Goal: Task Accomplishment & Management: Manage account settings

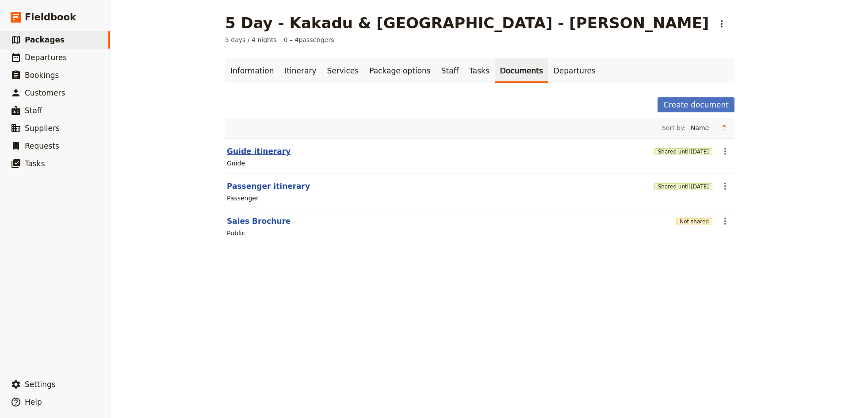
click at [240, 151] on button "Guide itinerary" at bounding box center [259, 151] width 64 height 11
select select "STAFF"
select select "RUN_SHEET"
select select "DEFAULT"
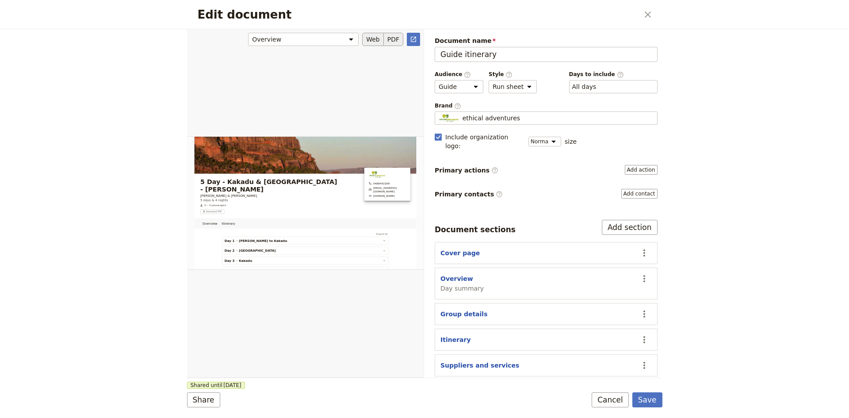
click at [393, 39] on button "PDF" at bounding box center [393, 39] width 19 height 13
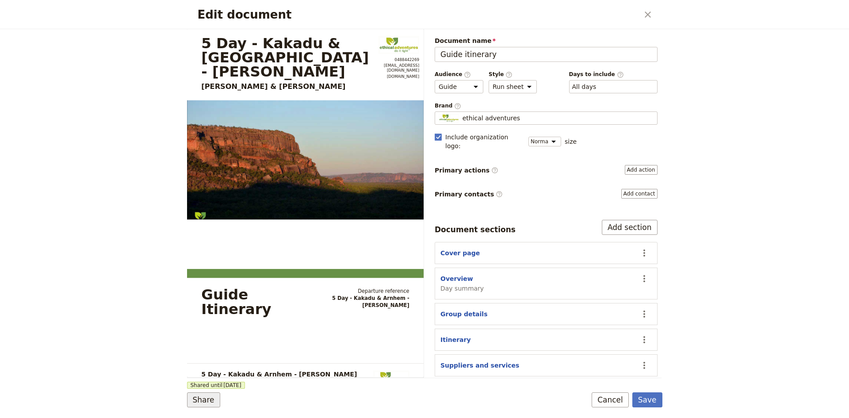
click at [205, 400] on button "Share" at bounding box center [203, 399] width 33 height 15
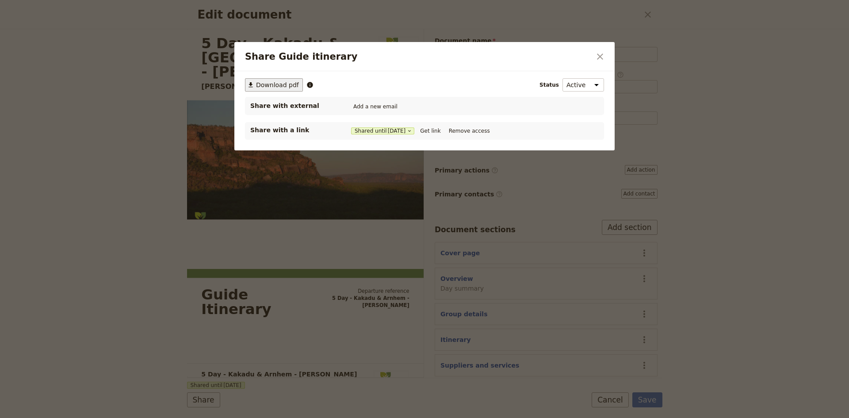
click at [287, 88] on span "Download pdf" at bounding box center [277, 84] width 43 height 9
click at [599, 54] on icon "Close dialog" at bounding box center [600, 56] width 11 height 11
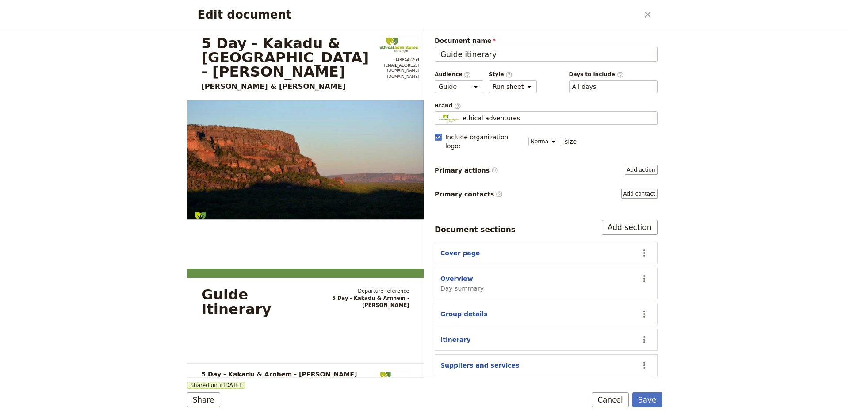
click at [649, 13] on icon "Close dialog" at bounding box center [648, 14] width 6 height 6
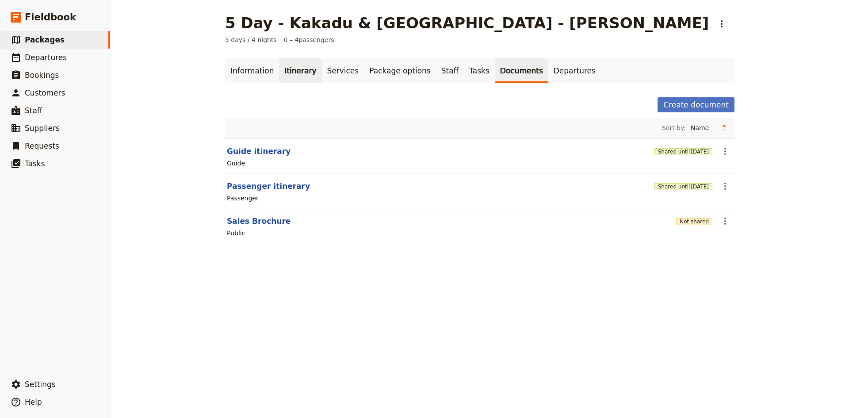
click at [282, 73] on link "Itinerary" at bounding box center [300, 70] width 42 height 25
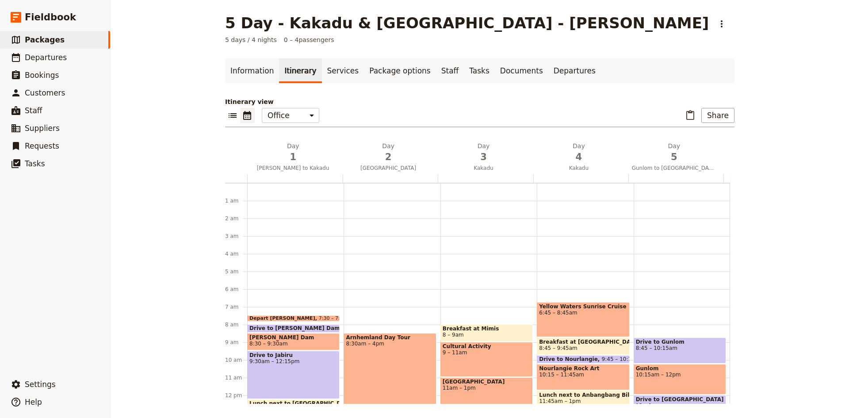
scroll to position [111, 0]
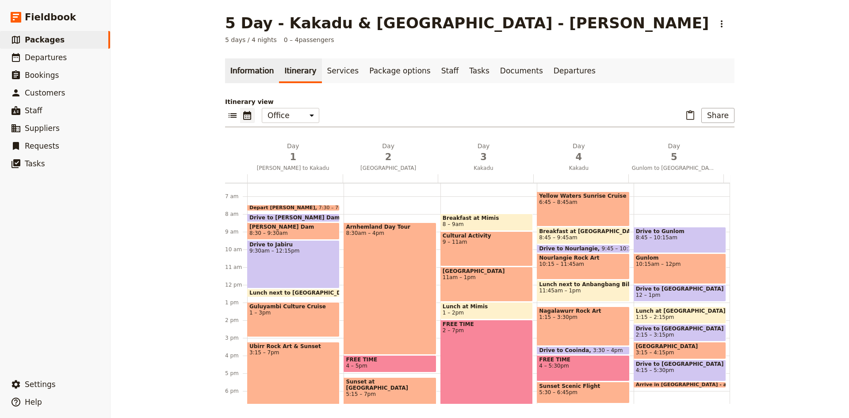
click at [256, 74] on link "Information" at bounding box center [252, 70] width 54 height 25
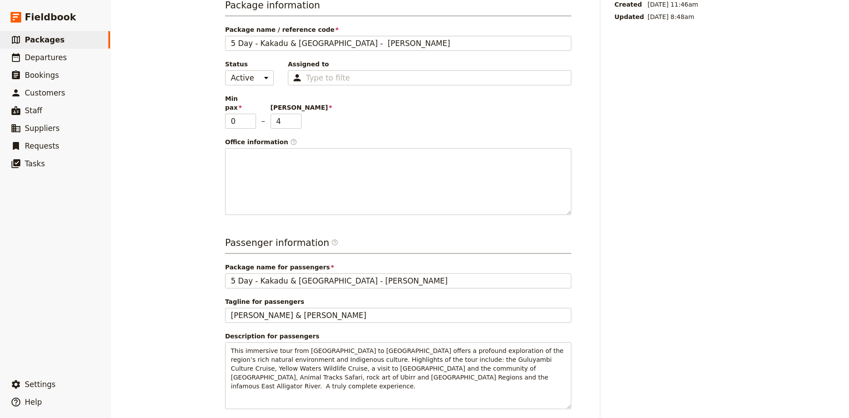
scroll to position [265, 0]
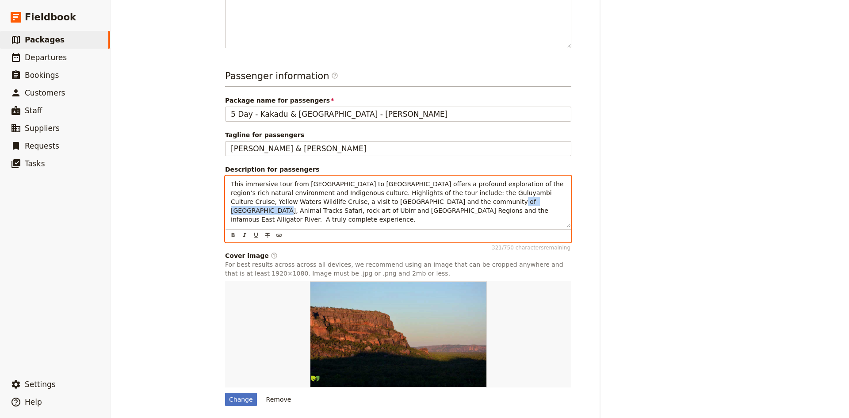
drag, startPoint x: 399, startPoint y: 193, endPoint x: 452, endPoint y: 193, distance: 53.1
click at [452, 193] on span "This immersive tour from [GEOGRAPHIC_DATA] to [GEOGRAPHIC_DATA] offers a profou…" at bounding box center [398, 201] width 335 height 42
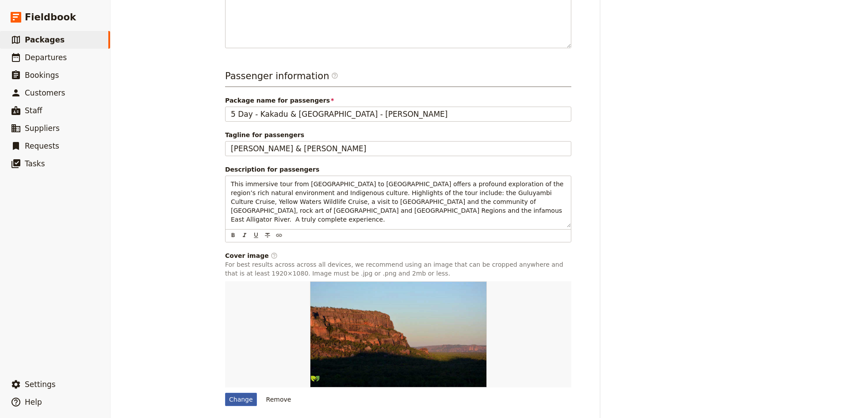
click at [237, 393] on div "Change" at bounding box center [241, 399] width 32 height 13
click at [225, 392] on input "Change" at bounding box center [225, 392] width 0 height 0
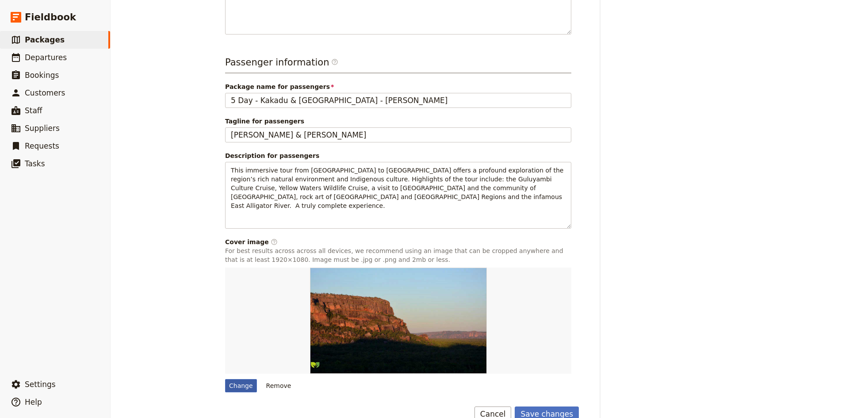
scroll to position [288, 0]
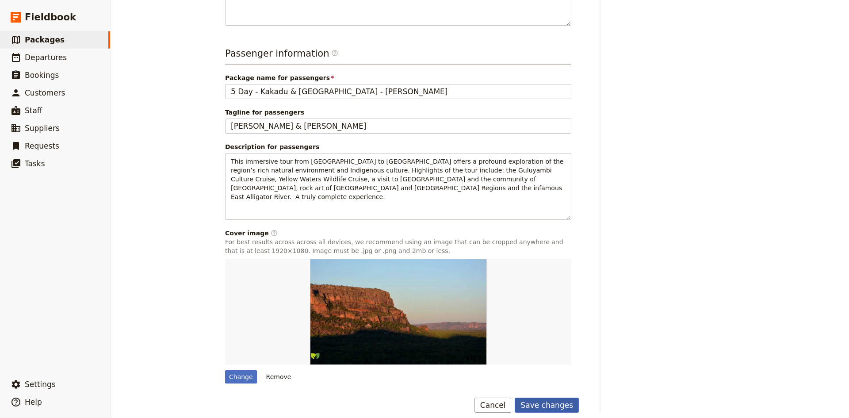
click at [538, 397] on button "Save changes" at bounding box center [547, 404] width 64 height 15
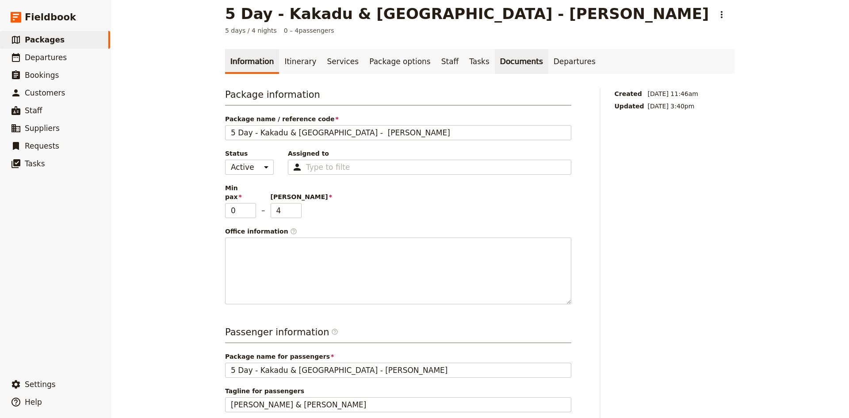
scroll to position [0, 0]
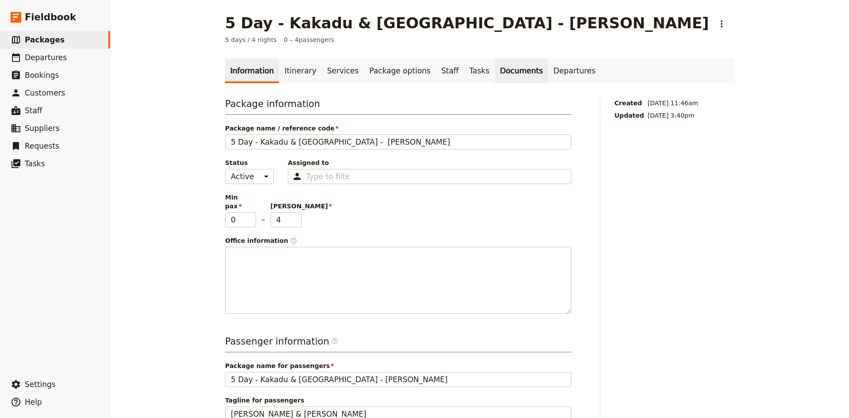
click at [495, 69] on link "Documents" at bounding box center [521, 70] width 53 height 25
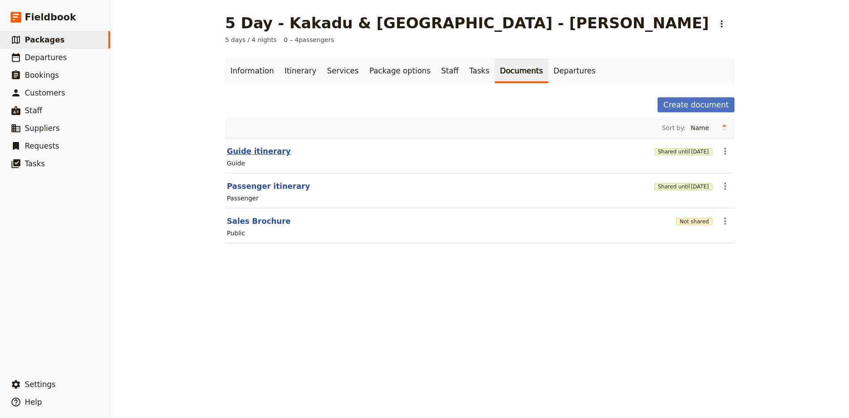
click at [262, 153] on button "Guide itinerary" at bounding box center [259, 151] width 64 height 11
select select "STAFF"
select select "RUN_SHEET"
select select "DEFAULT"
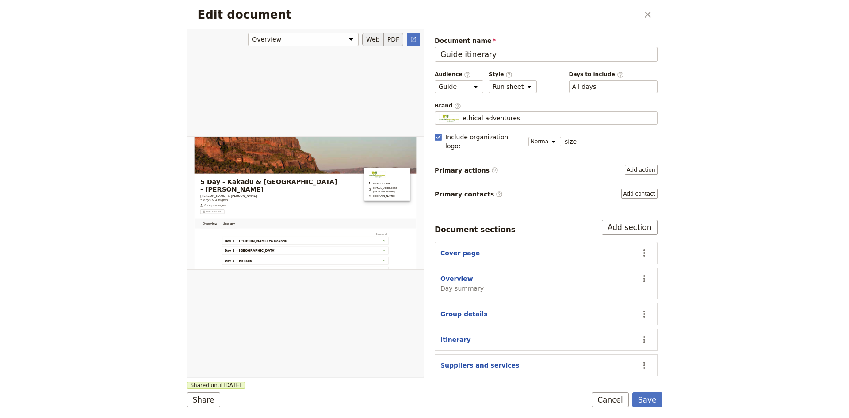
click at [397, 41] on button "PDF" at bounding box center [393, 39] width 19 height 13
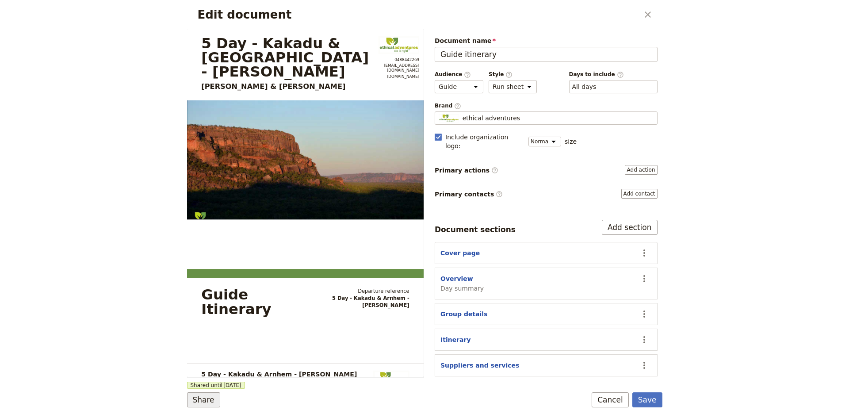
click at [209, 402] on button "Share" at bounding box center [203, 399] width 33 height 15
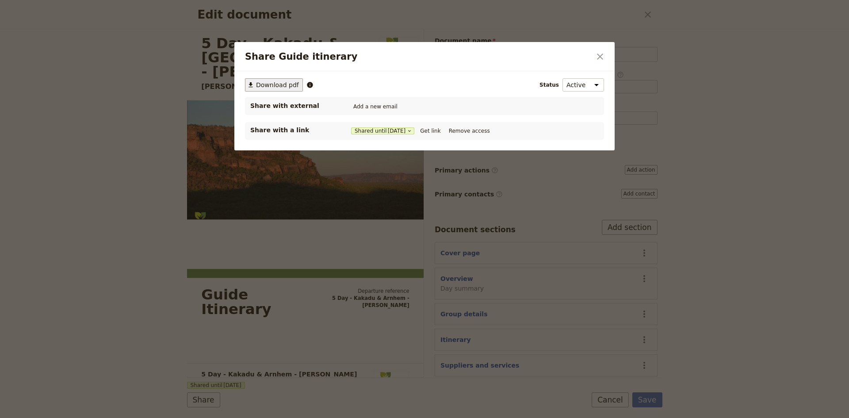
click at [275, 87] on span "Download pdf" at bounding box center [277, 84] width 43 height 9
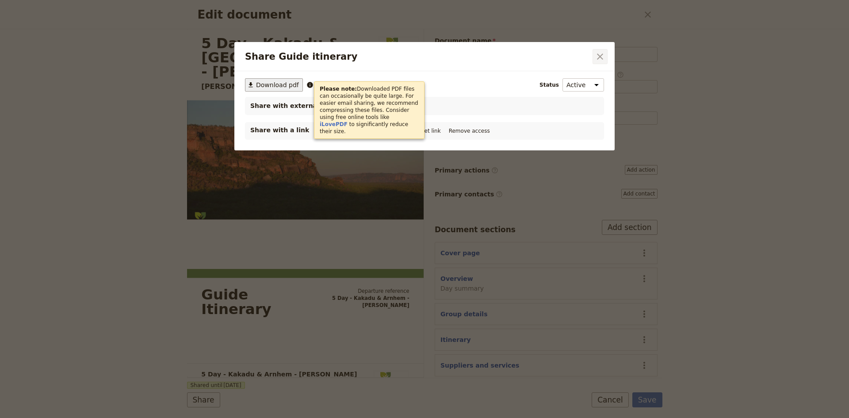
click at [604, 57] on icon "Close dialog" at bounding box center [600, 56] width 11 height 11
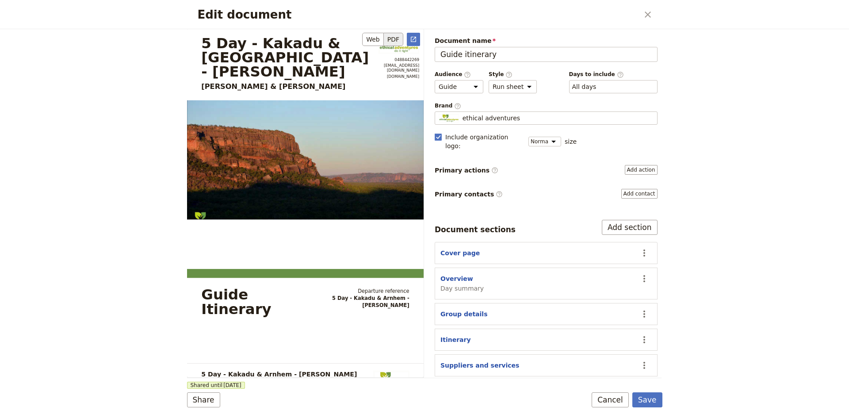
click at [396, 37] on button "PDF" at bounding box center [393, 39] width 19 height 13
click at [204, 402] on button "Share" at bounding box center [203, 399] width 33 height 15
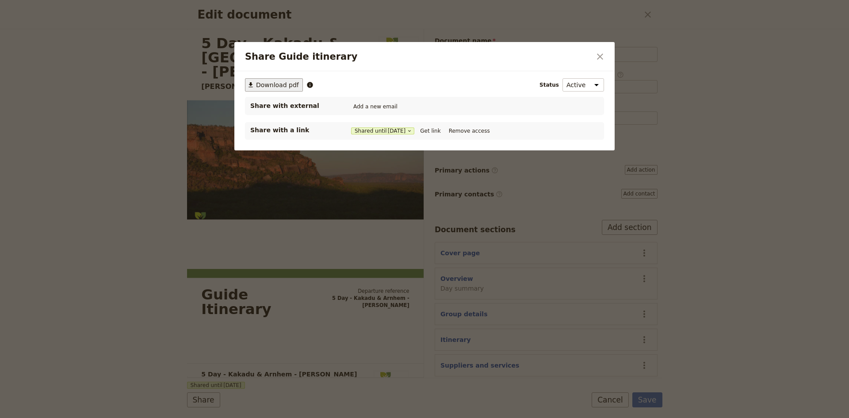
click at [286, 84] on span "Download pdf" at bounding box center [277, 84] width 43 height 9
